Goal: Task Accomplishment & Management: Complete application form

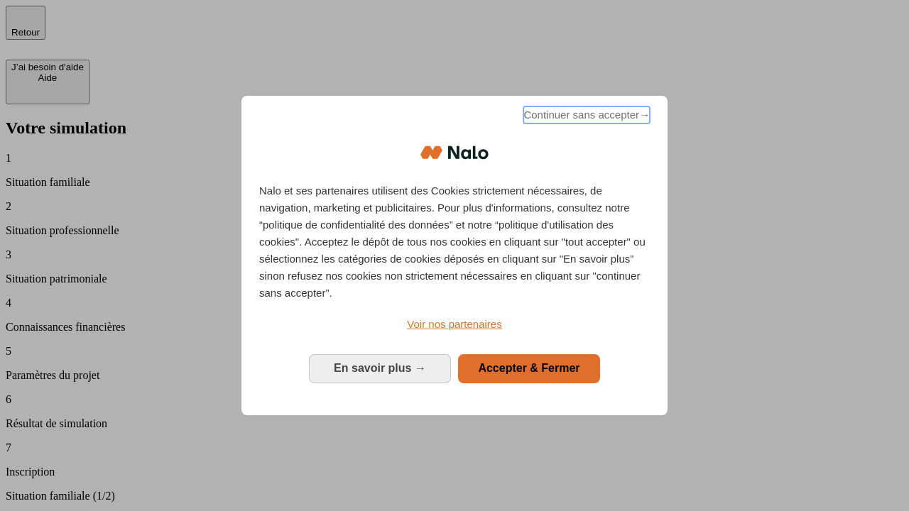
click at [585, 117] on span "Continuer sans accepter →" at bounding box center [586, 114] width 126 height 17
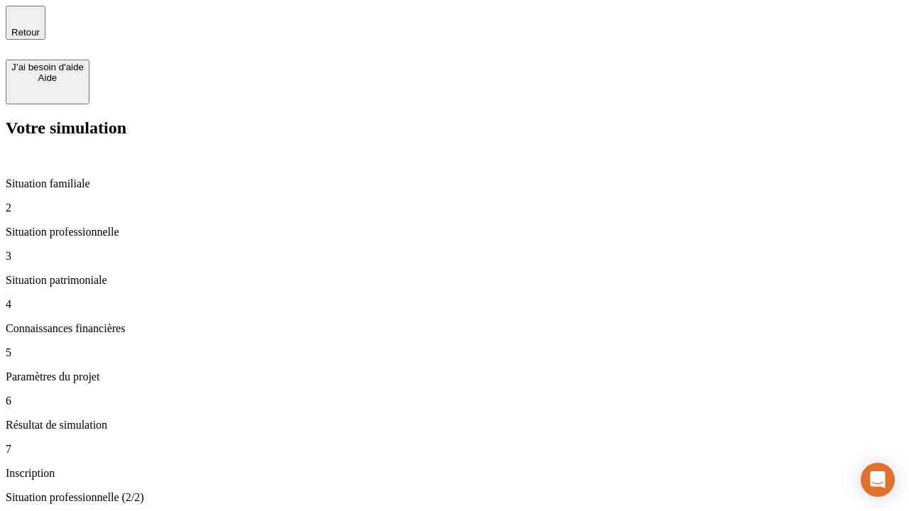
type input "30 000"
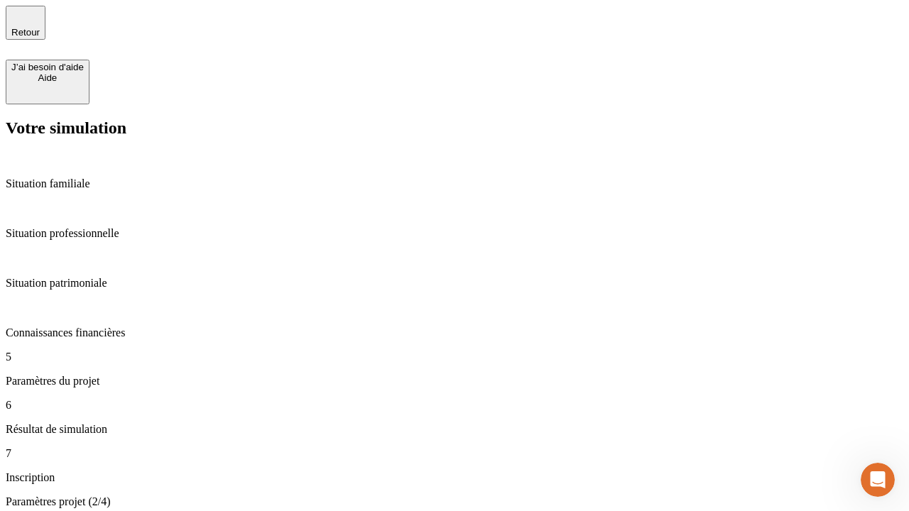
type input "25"
type input "64"
type input "1 000"
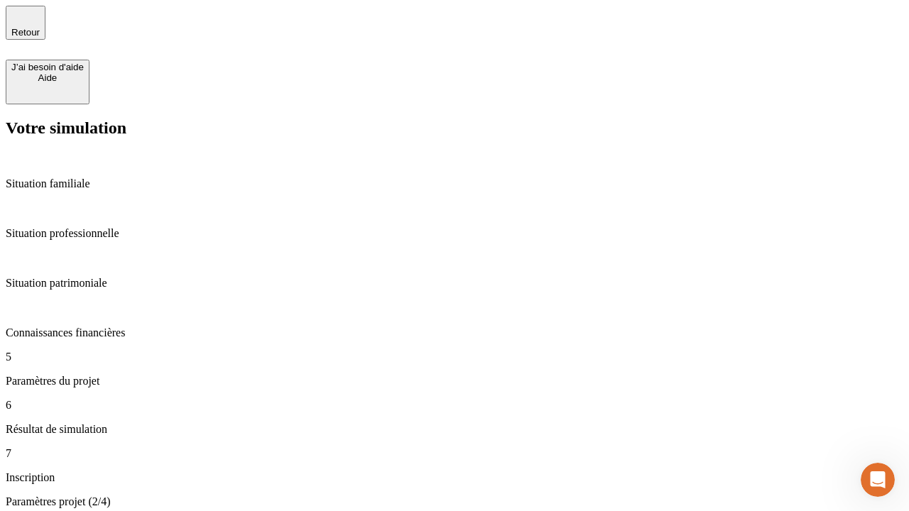
type input "640"
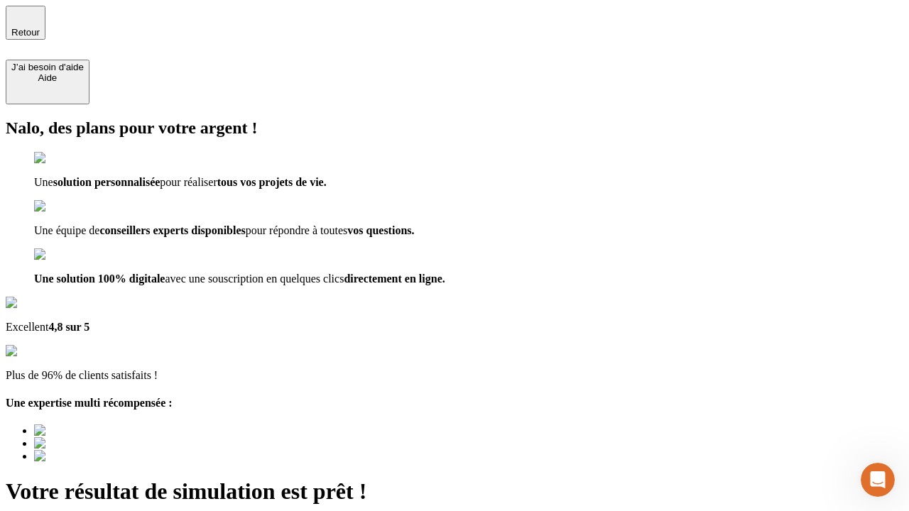
type input "[EMAIL_ADDRESS][PERSON_NAME][DOMAIN_NAME]"
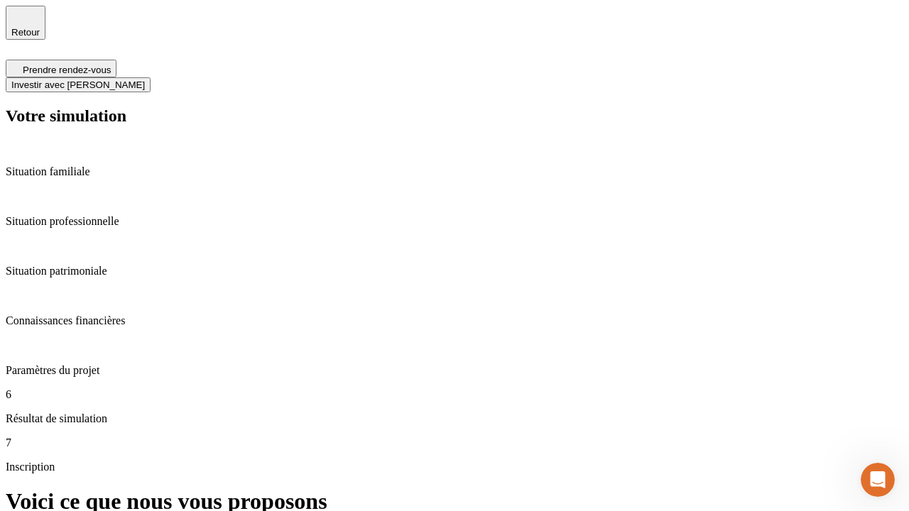
click at [145, 80] on span "Investir avec [PERSON_NAME]" at bounding box center [77, 85] width 133 height 11
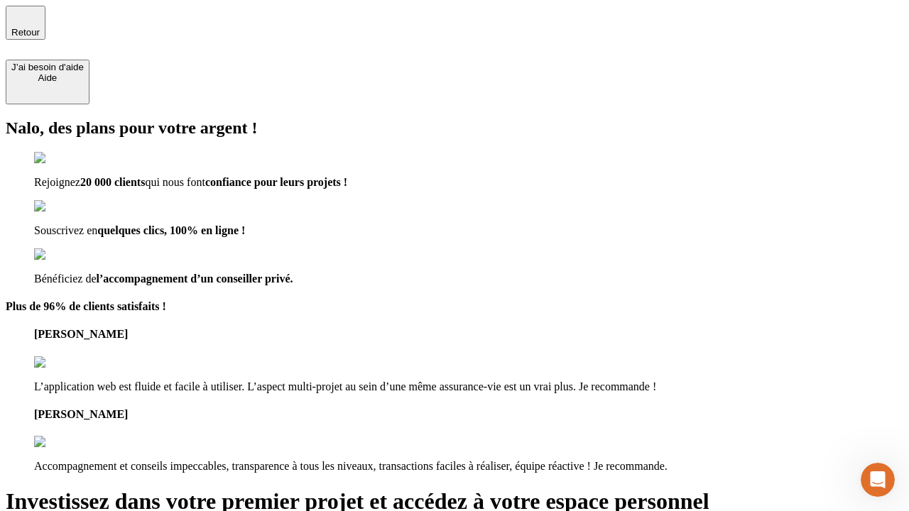
type input "[EMAIL_ADDRESS][PERSON_NAME][DOMAIN_NAME]"
